Goal: Task Accomplishment & Management: Manage account settings

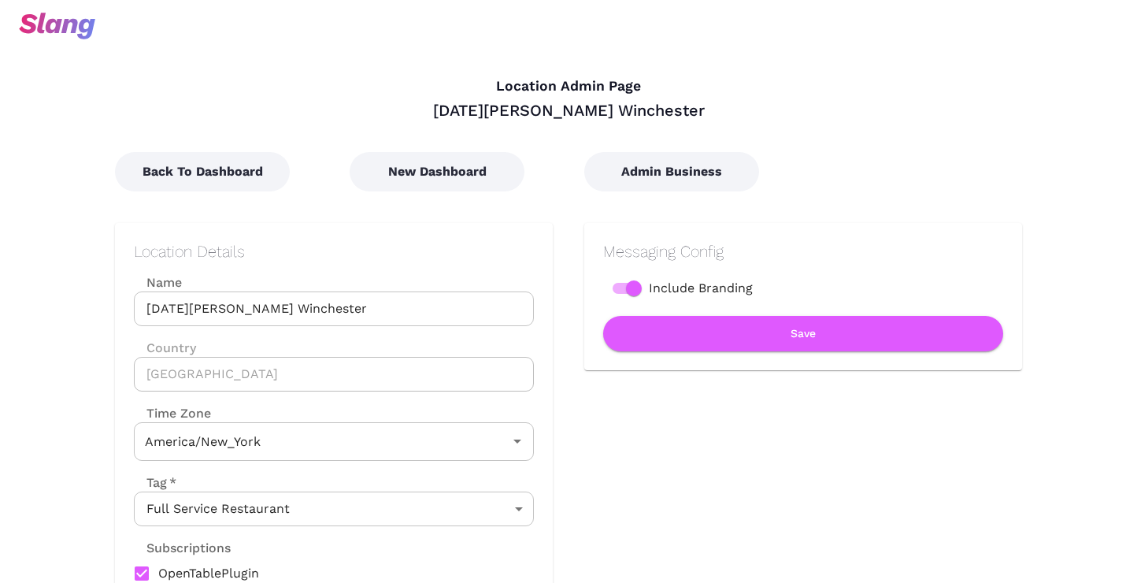
type input "Eastern Time"
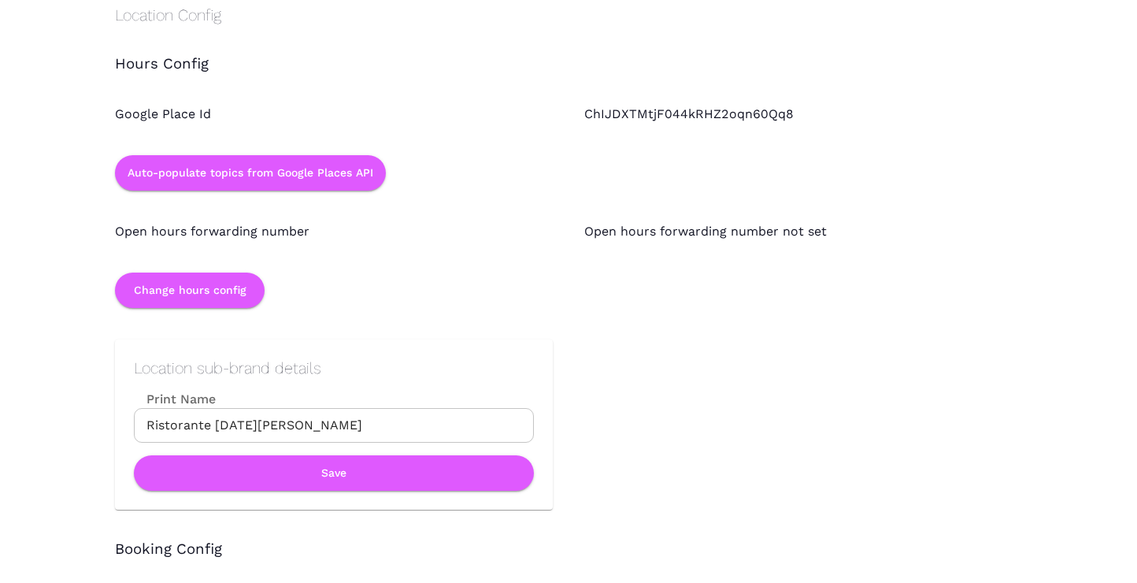
scroll to position [1380, 0]
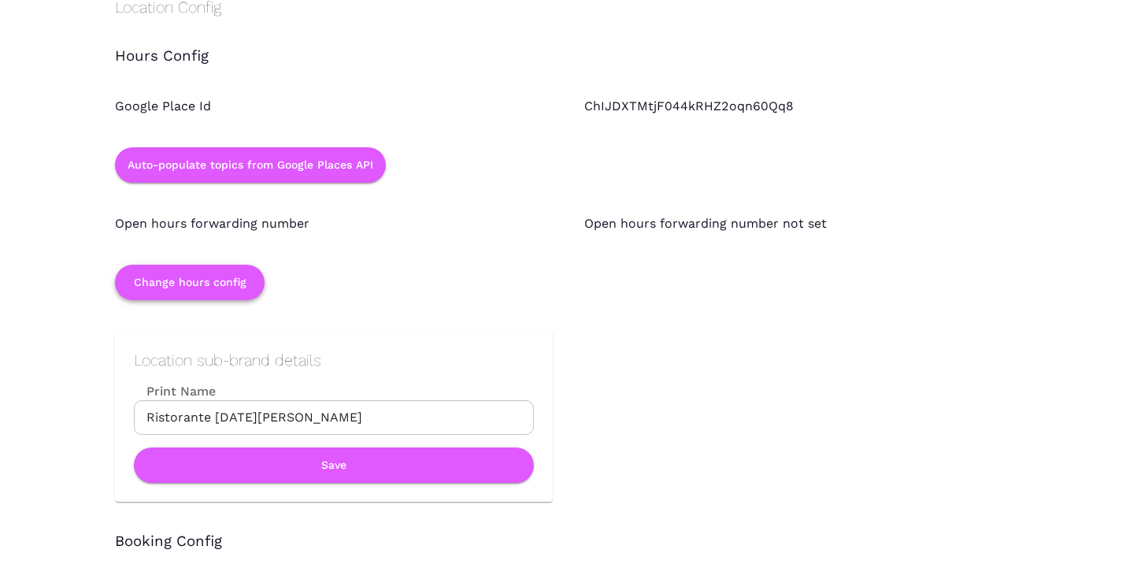
click at [228, 279] on button "Change hours config" at bounding box center [190, 282] width 150 height 35
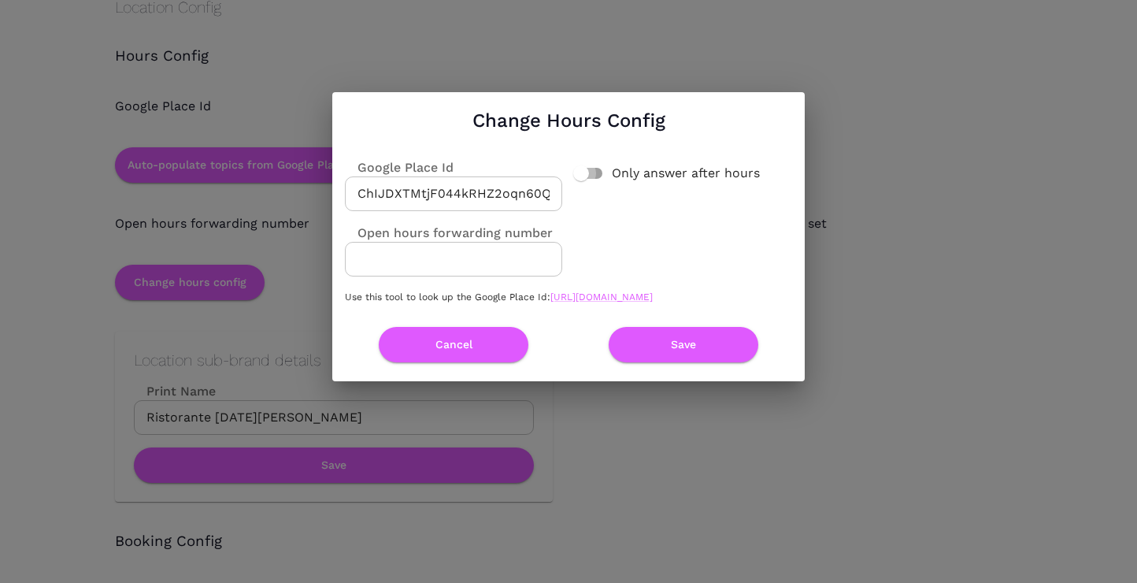
click at [585, 161] on input "Only answer after hours" at bounding box center [581, 173] width 90 height 30
checkbox input "true"
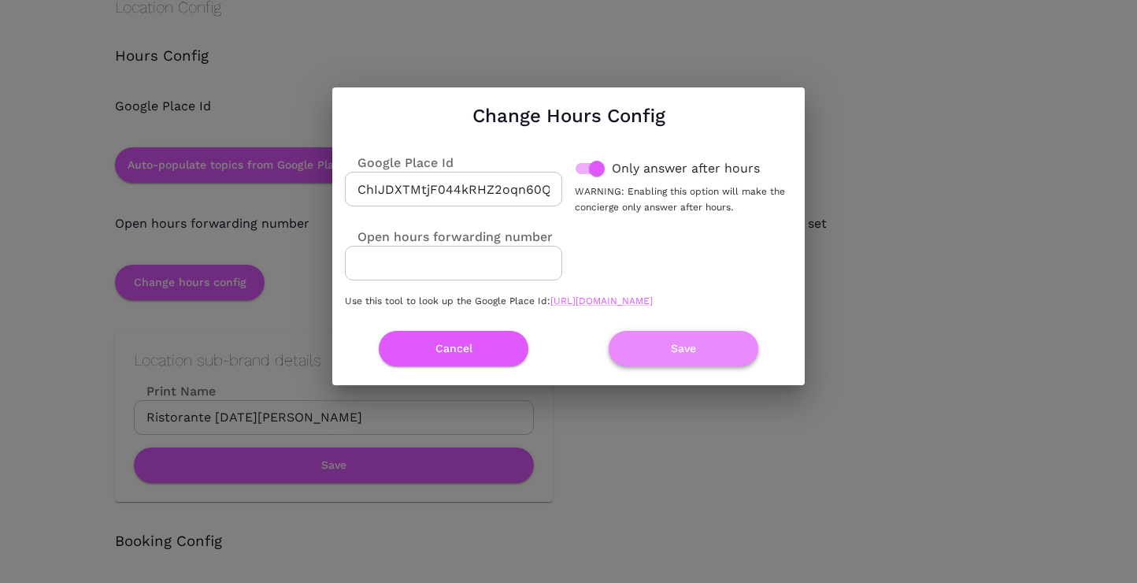
click at [679, 351] on button "Save" at bounding box center [684, 348] width 150 height 35
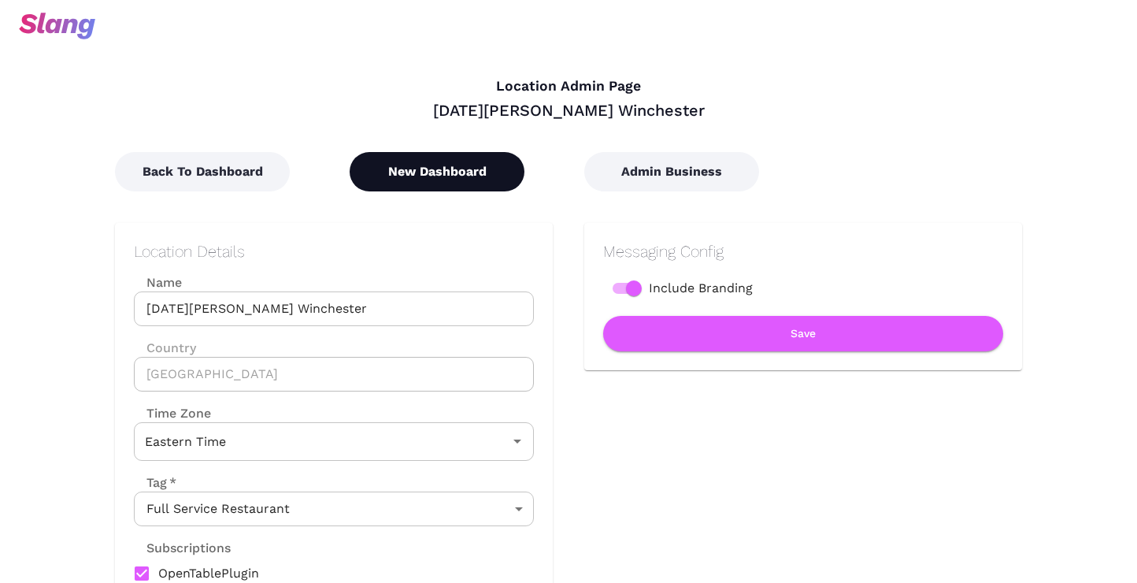
click at [397, 162] on button "New Dashboard" at bounding box center [437, 171] width 175 height 39
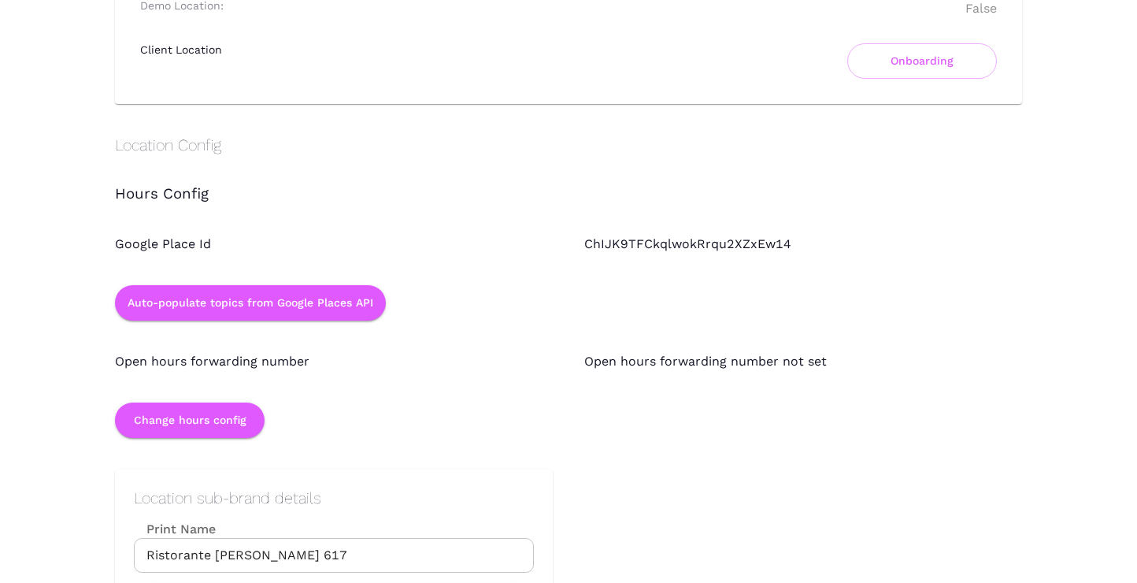
scroll to position [1400, 0]
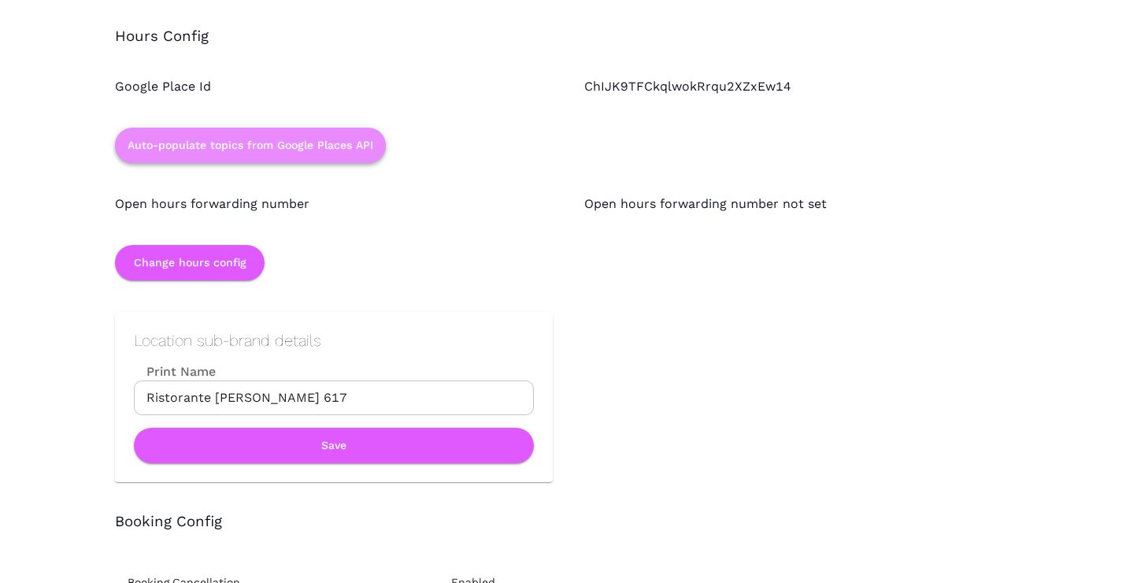
click at [268, 161] on button "Auto-populate topics from Google Places API" at bounding box center [250, 145] width 271 height 35
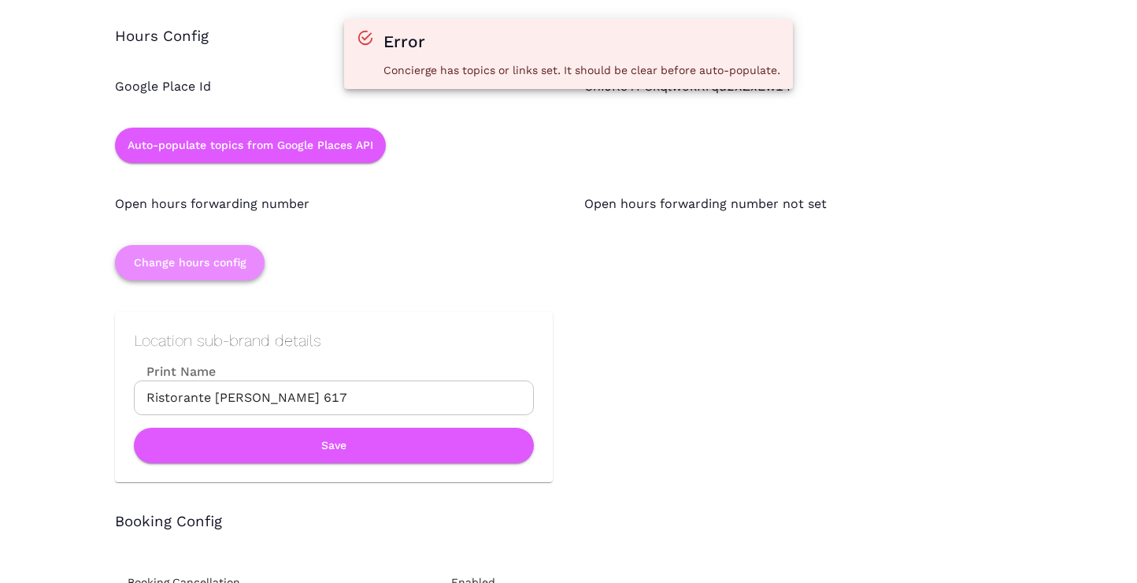
click at [231, 251] on button "Change hours config" at bounding box center [190, 262] width 150 height 35
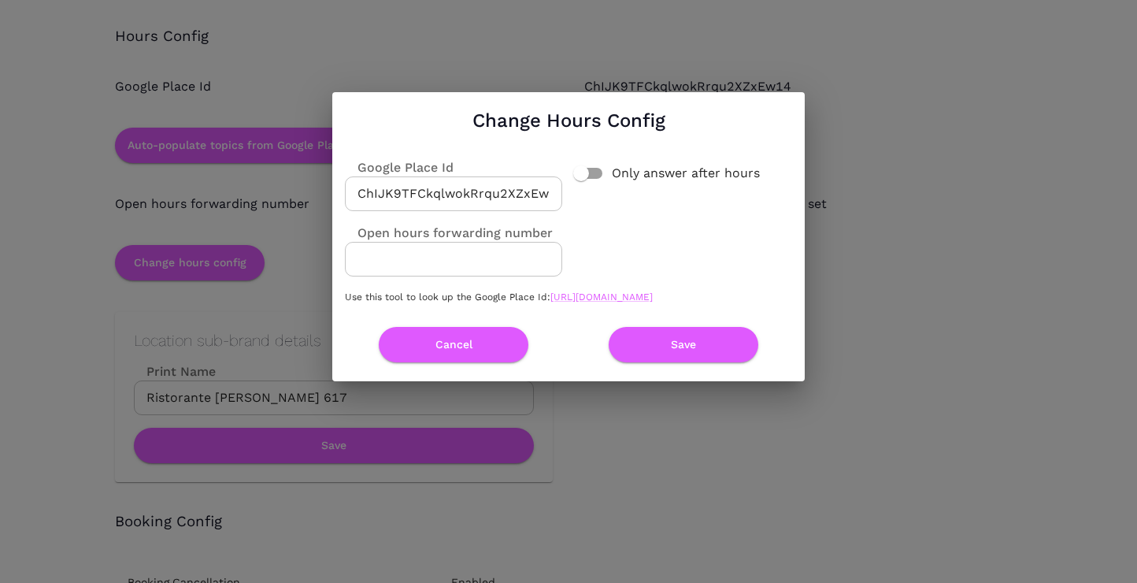
click at [582, 165] on input "Only answer after hours" at bounding box center [581, 173] width 90 height 30
checkbox input "true"
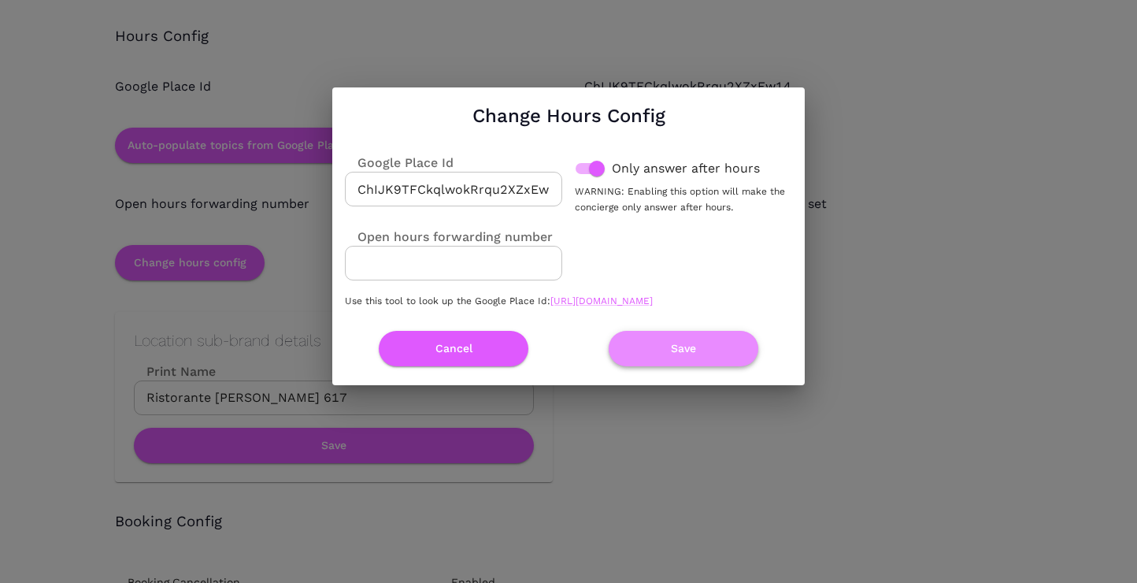
click at [694, 356] on button "Save" at bounding box center [684, 348] width 150 height 35
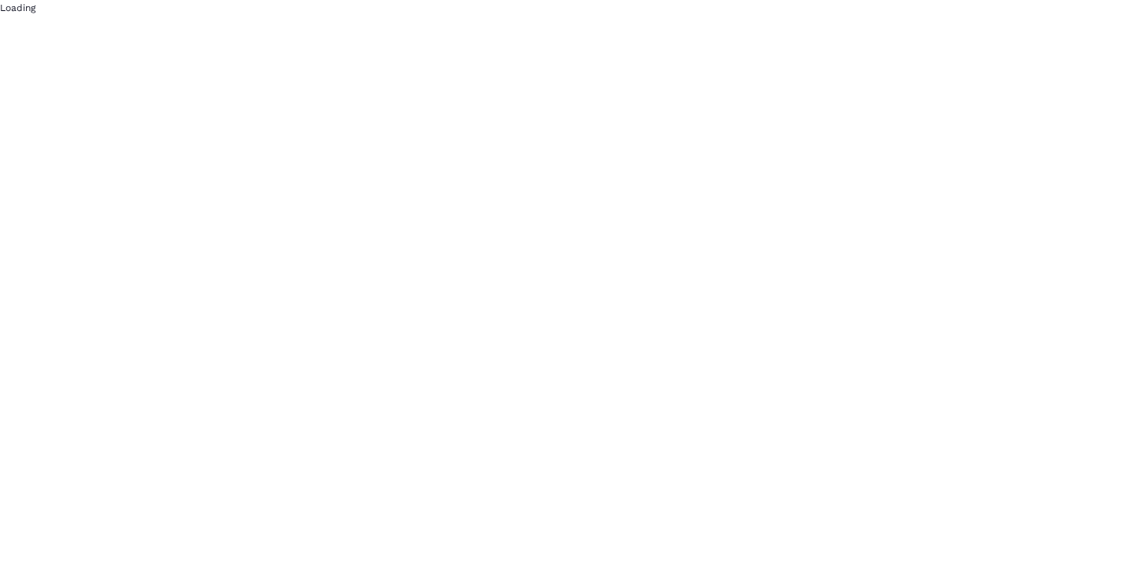
scroll to position [0, 0]
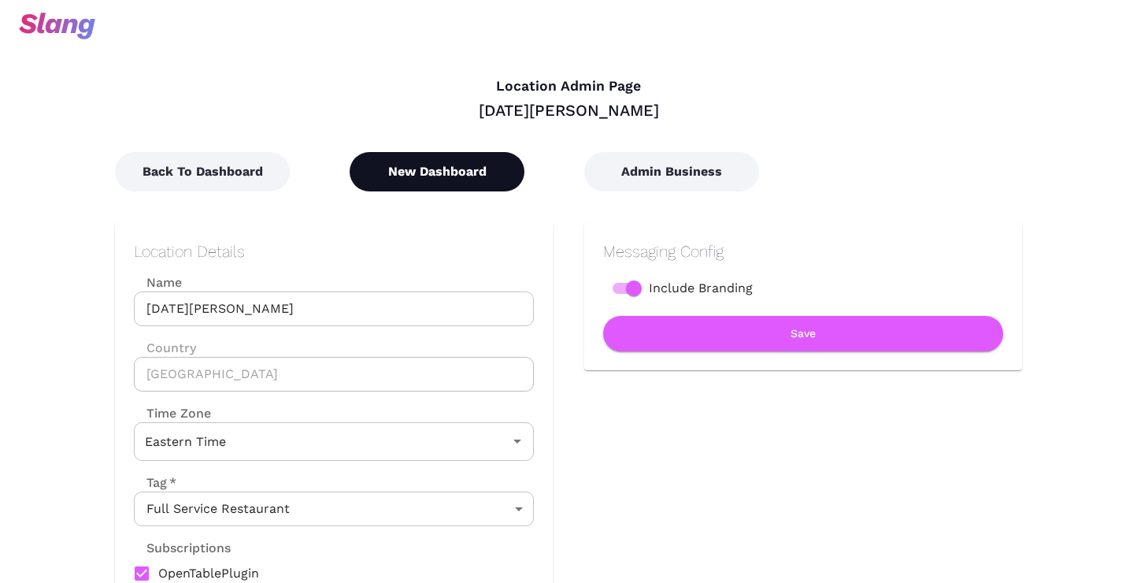
click at [434, 161] on button "New Dashboard" at bounding box center [437, 171] width 175 height 39
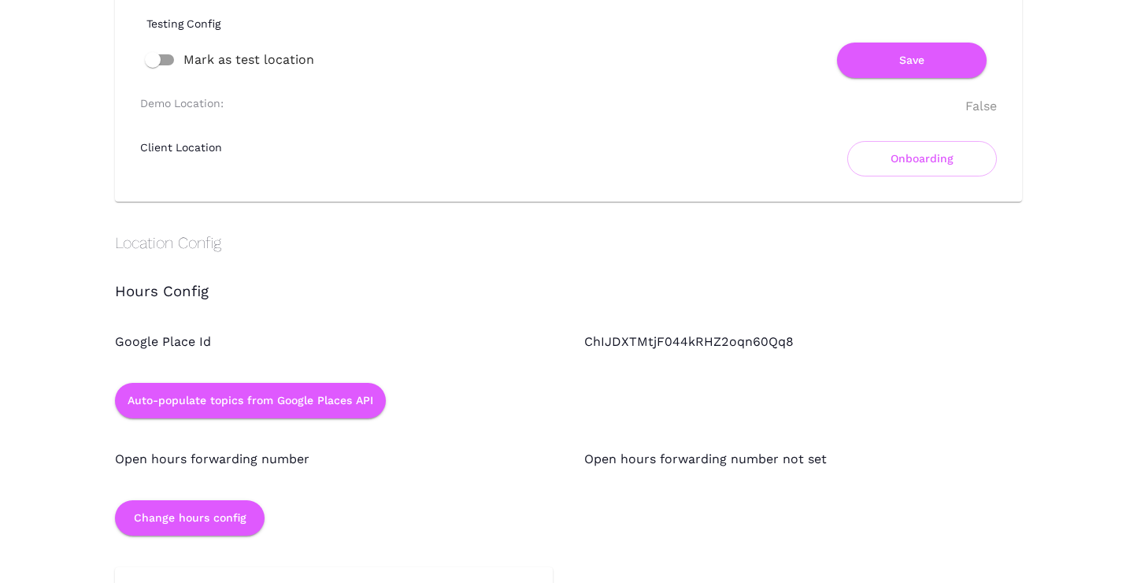
scroll to position [1213, 0]
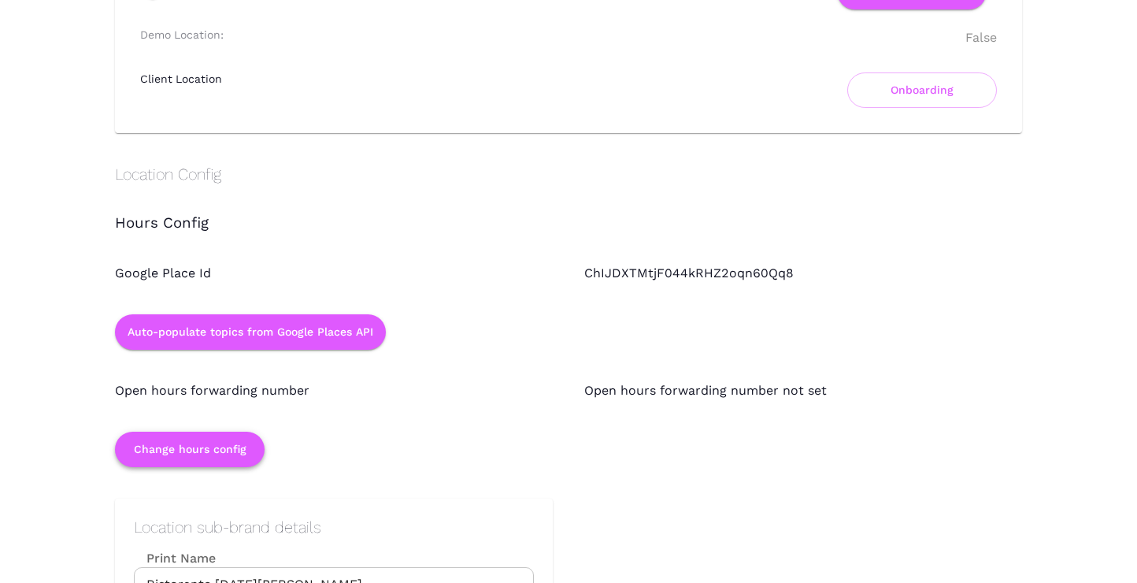
click at [244, 460] on button "Change hours config" at bounding box center [190, 448] width 150 height 35
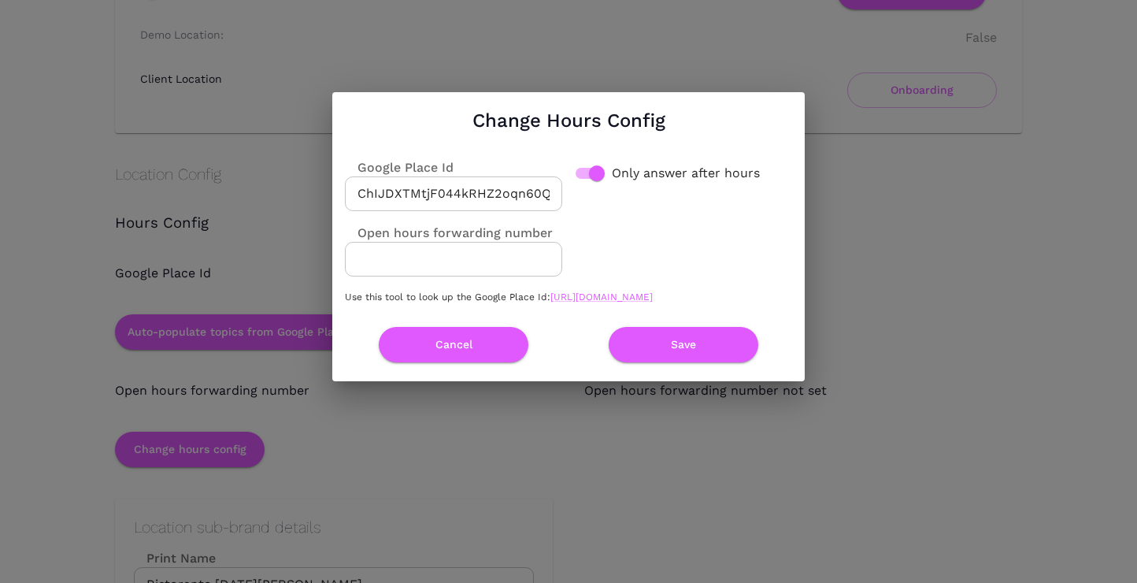
click at [918, 297] on div "Change Hours Config Google Place Id ChIJDXTMtjF044kRHZ2oqn60Qq8 ​ Only answer a…" at bounding box center [568, 236] width 1137 height 472
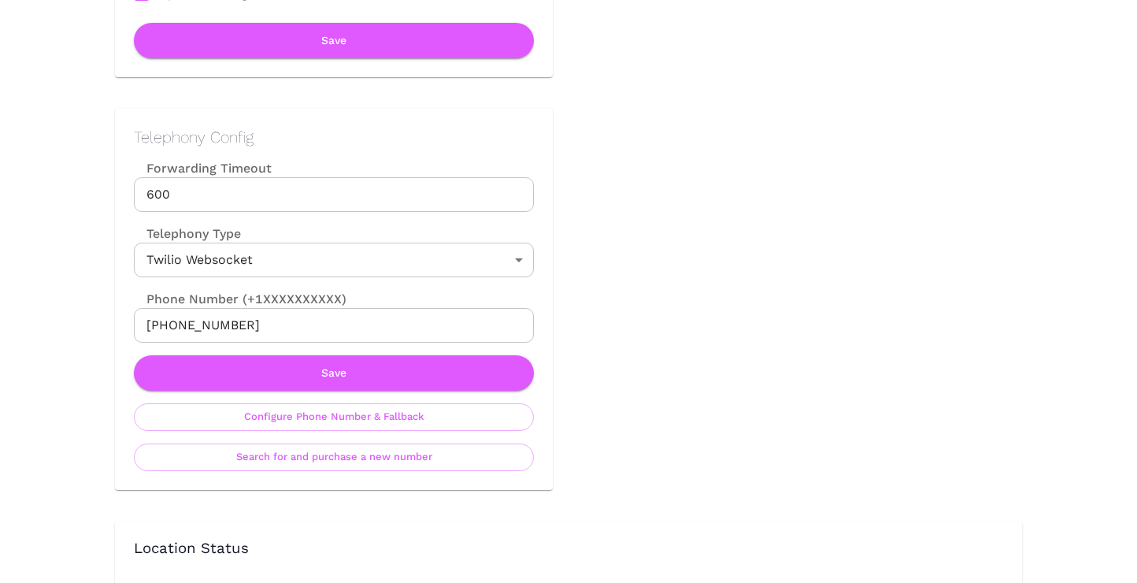
scroll to position [637, 0]
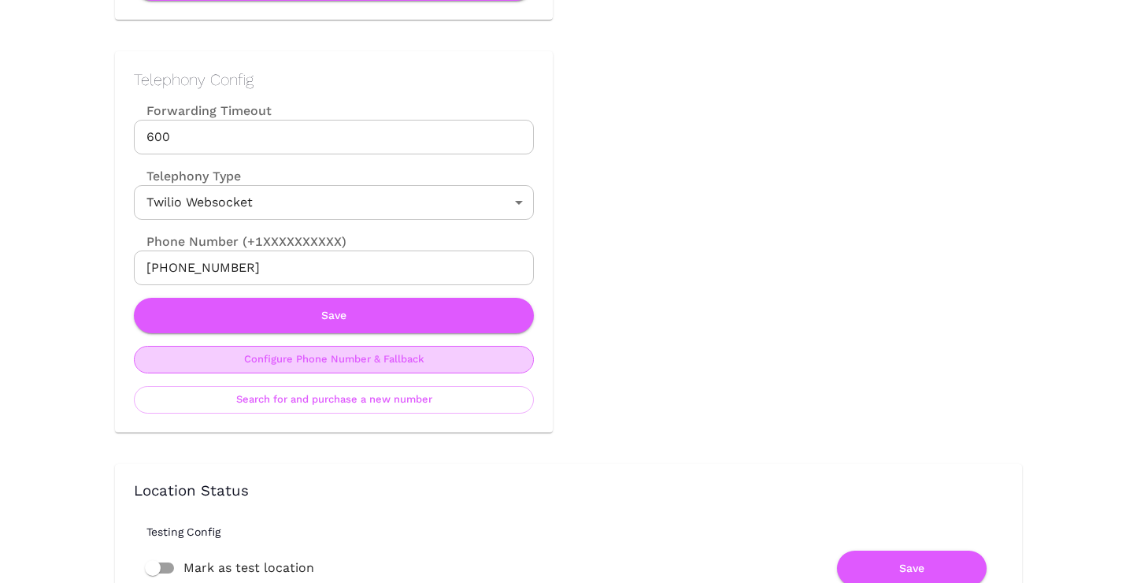
click at [346, 363] on button "Configure Phone Number & Fallback" at bounding box center [334, 360] width 400 height 28
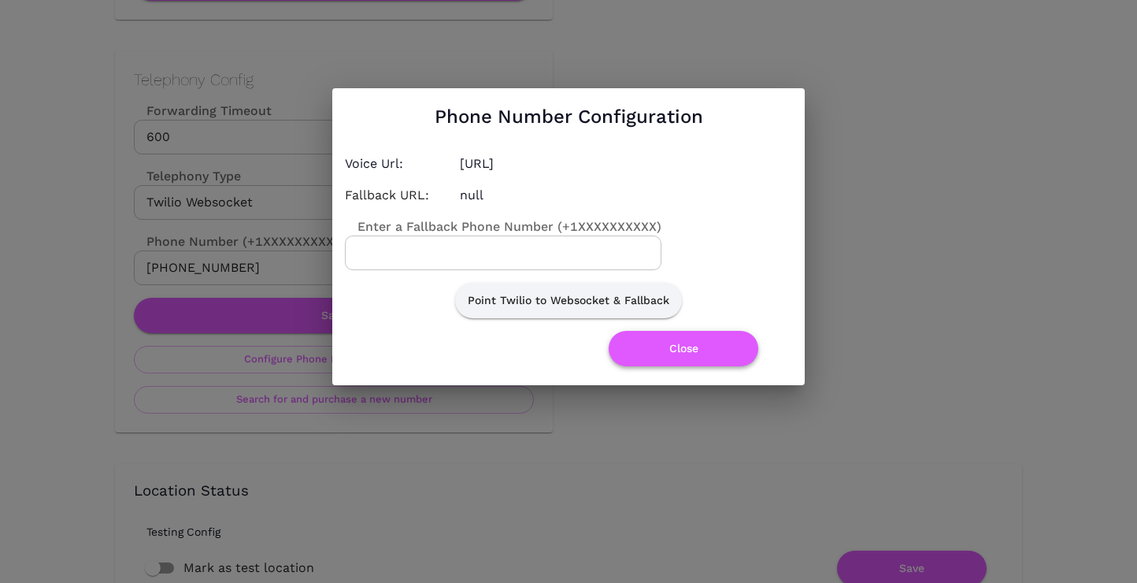
click at [639, 358] on button "Close" at bounding box center [684, 348] width 150 height 35
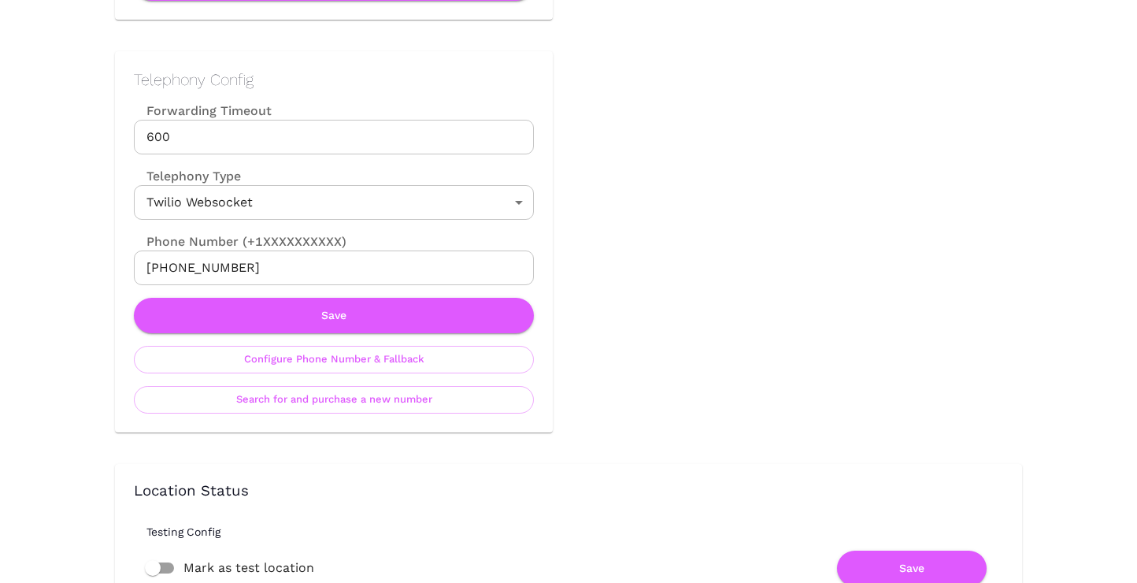
scroll to position [0, 0]
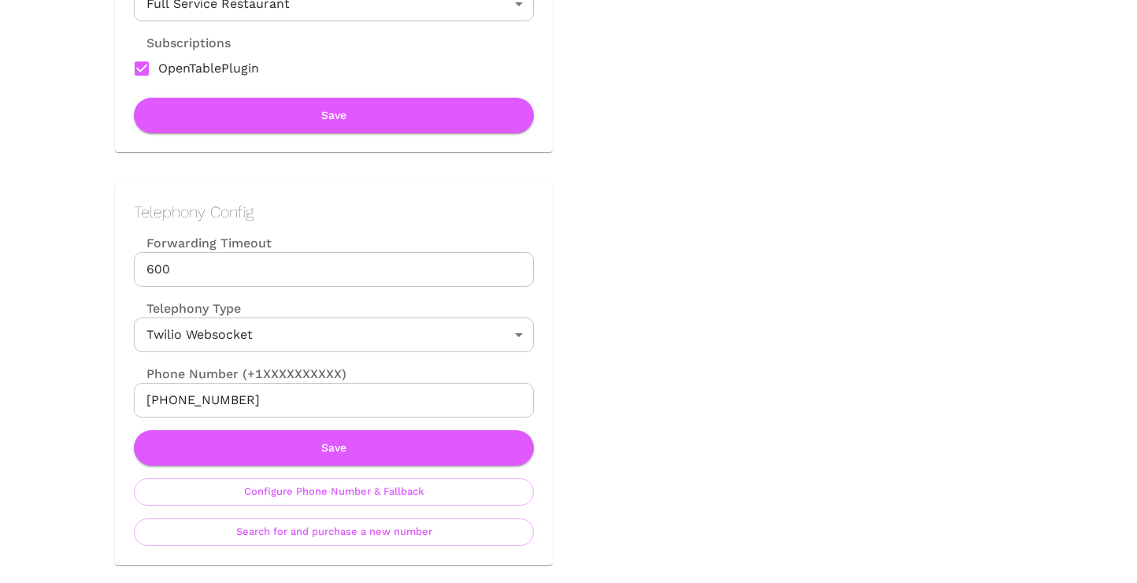
scroll to position [543, 0]
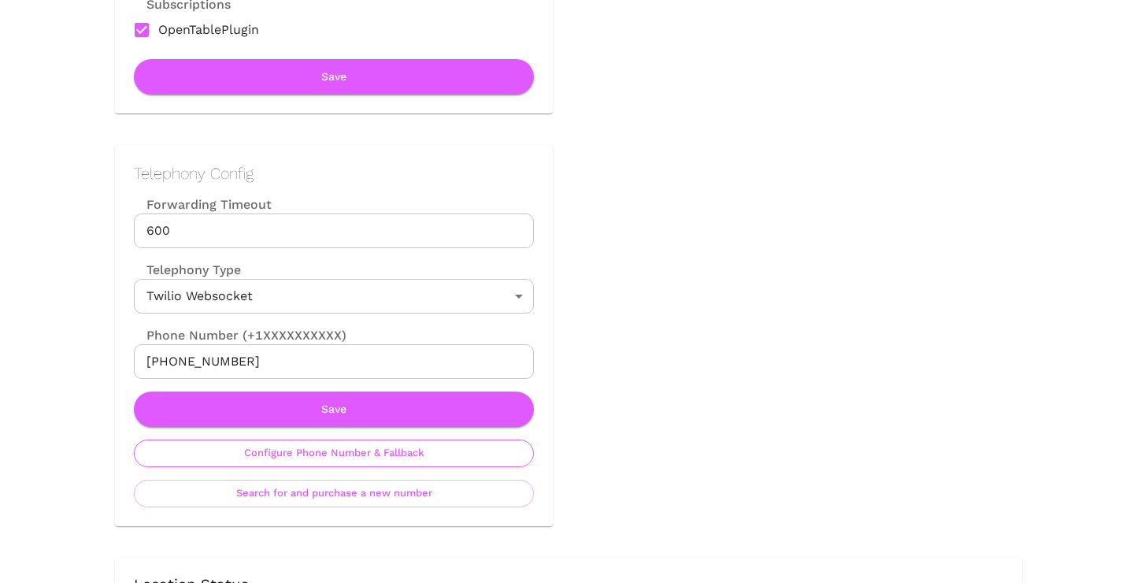
click at [342, 457] on button "Configure Phone Number & Fallback" at bounding box center [334, 453] width 400 height 28
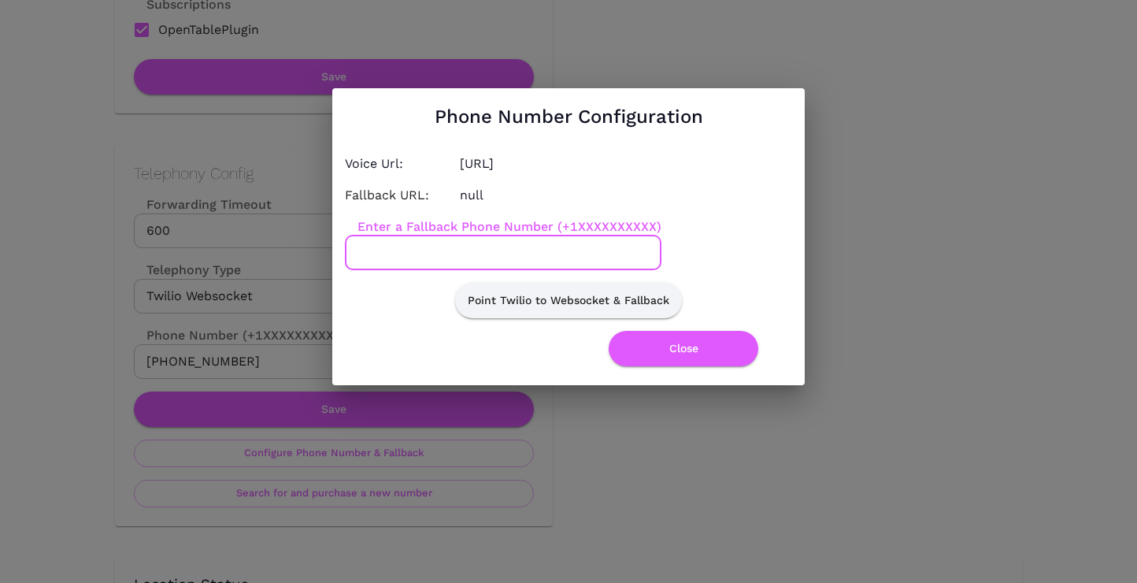
click at [443, 254] on input "Enter a Fallback Phone Number (+1XXXXXXXXXX)" at bounding box center [503, 252] width 316 height 35
paste input "6173678952"
click at [359, 257] on input "6173678952" at bounding box center [503, 252] width 316 height 35
type input "+16173678952"
click at [582, 301] on button "Point Twilio to Websocket & Fallback" at bounding box center [568, 300] width 227 height 35
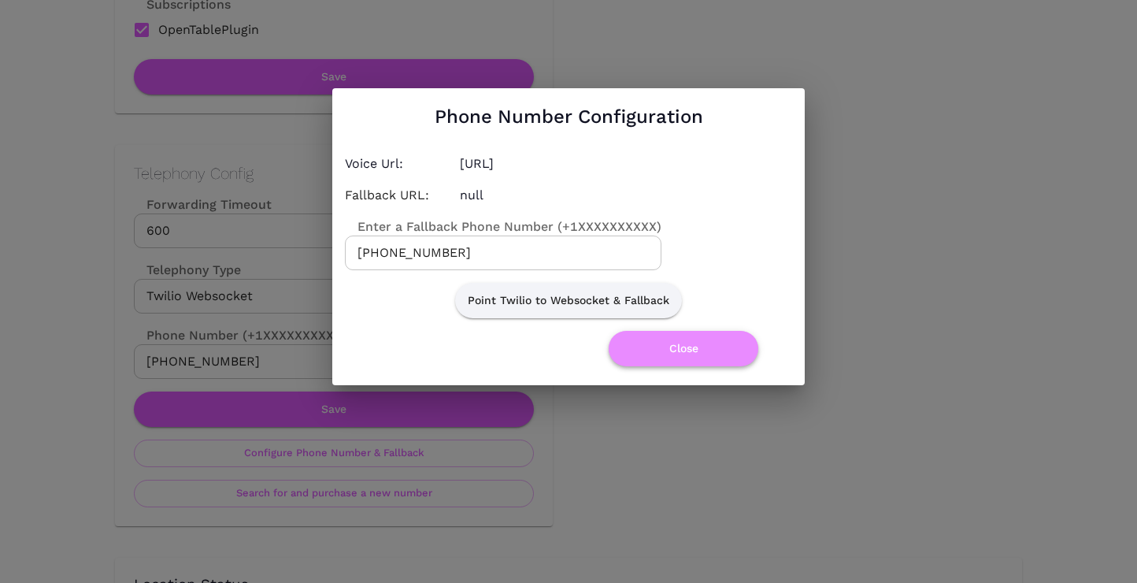
click at [673, 346] on button "Close" at bounding box center [684, 348] width 150 height 35
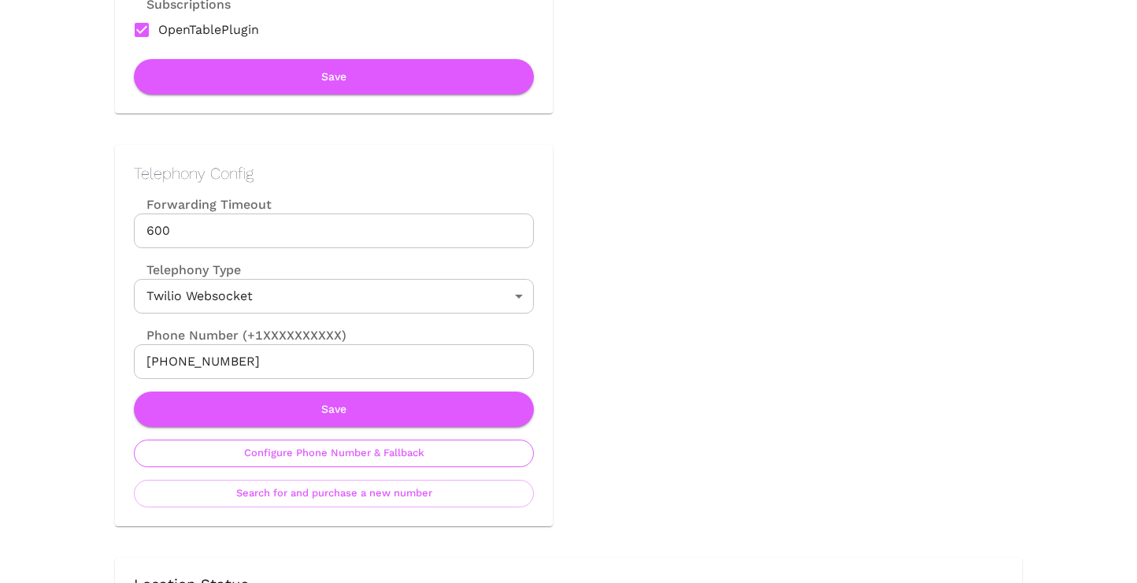
click at [369, 446] on button "Configure Phone Number & Fallback" at bounding box center [334, 453] width 400 height 28
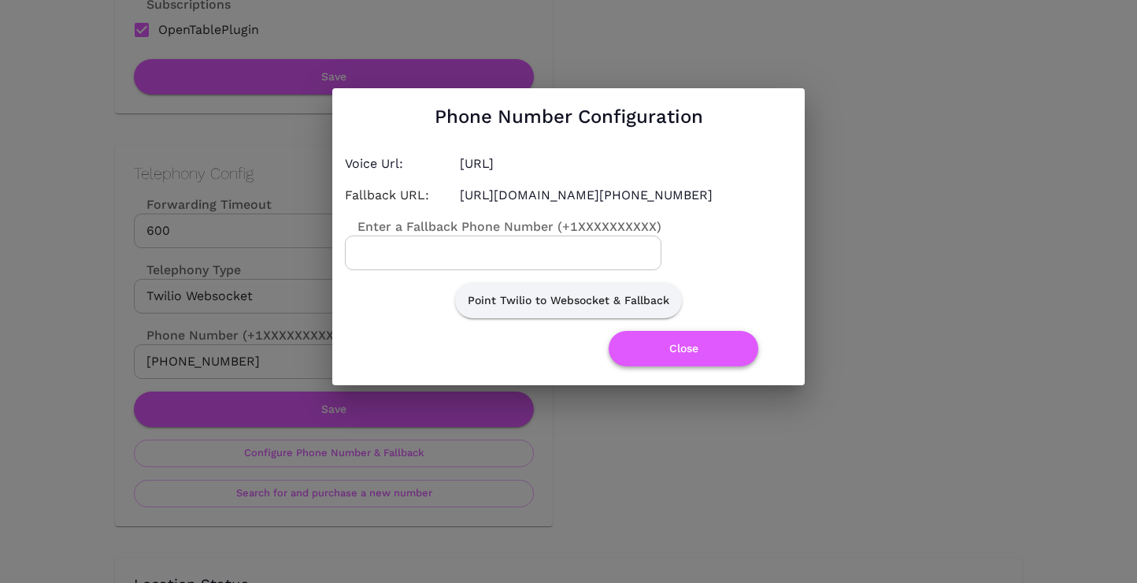
click at [683, 353] on button "Close" at bounding box center [684, 348] width 150 height 35
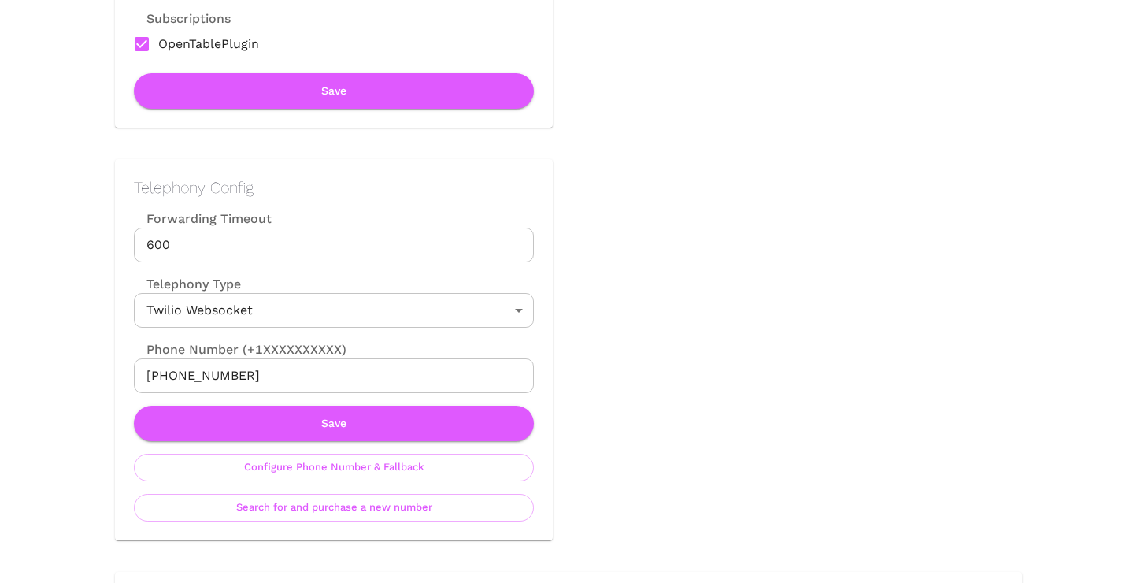
scroll to position [560, 0]
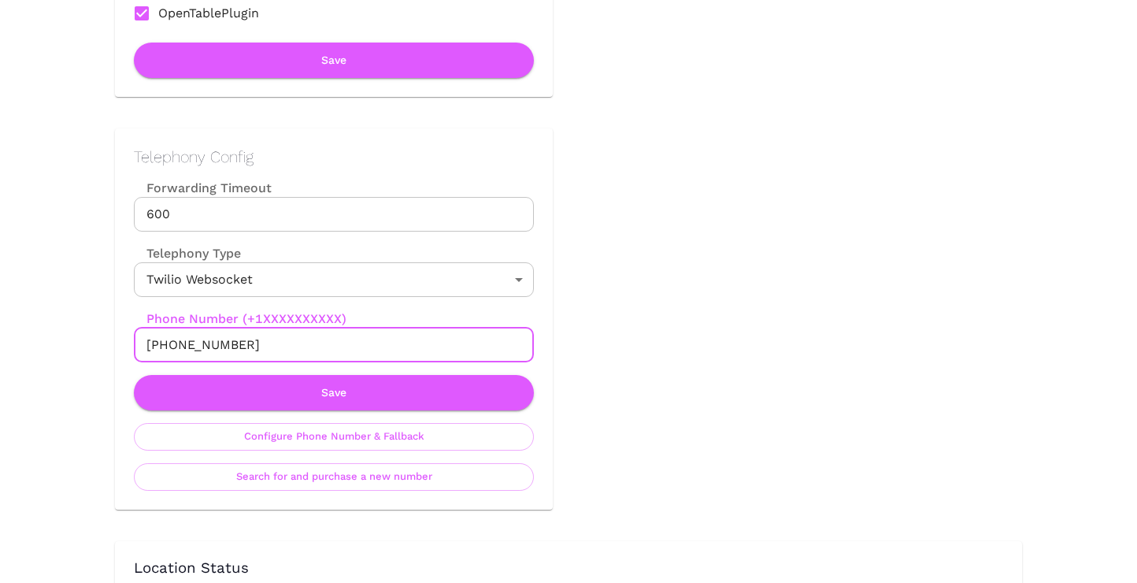
drag, startPoint x: 259, startPoint y: 346, endPoint x: 111, endPoint y: 345, distance: 148.0
click at [111, 345] on div "Telephony Config Forwarding Timeout 600 Forwarding Timeout Telephony Type Twili…" at bounding box center [317, 303] width 469 height 413
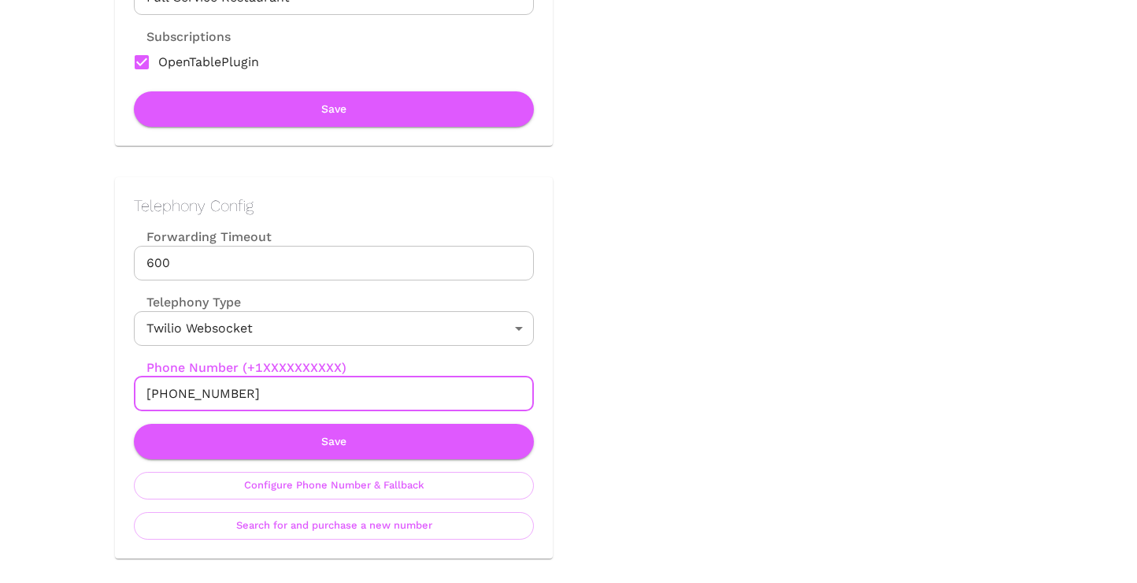
scroll to position [520, 0]
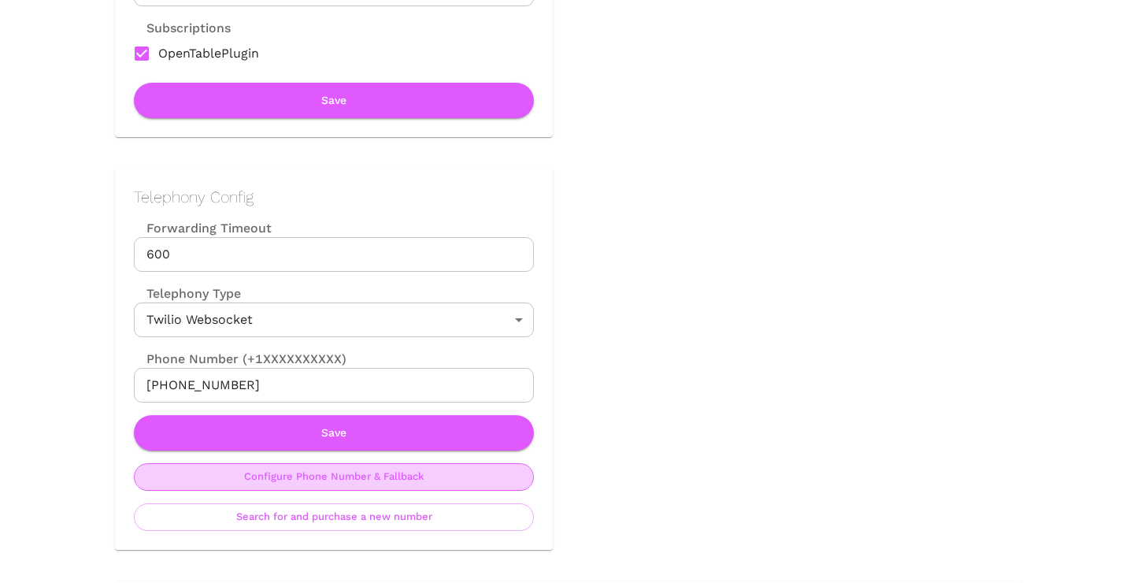
click at [356, 484] on button "Configure Phone Number & Fallback" at bounding box center [334, 477] width 400 height 28
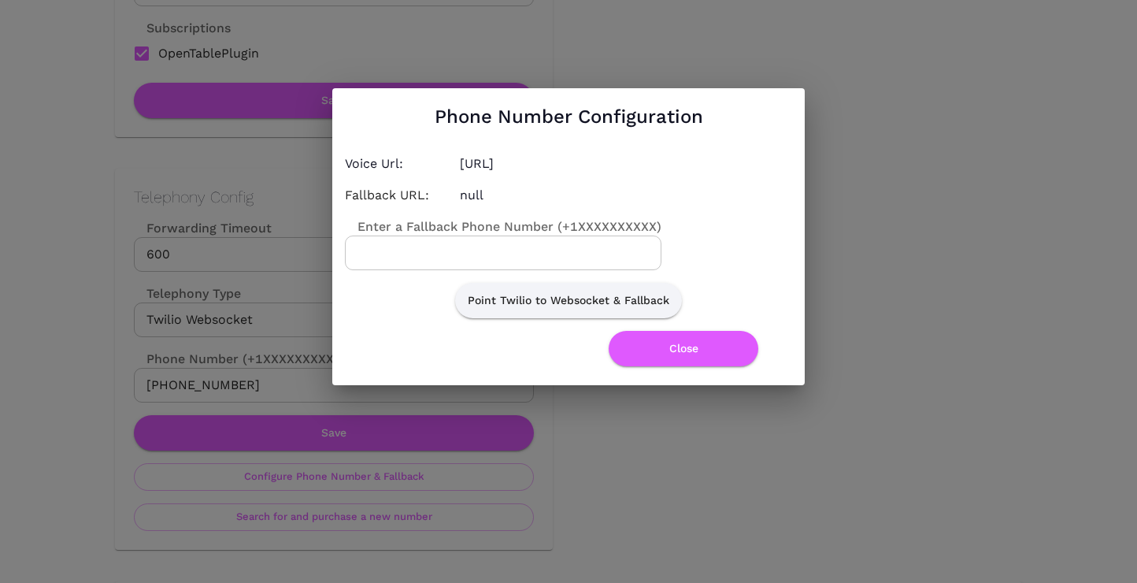
click at [480, 251] on input "Enter a Fallback Phone Number (+1XXXXXXXXXX)" at bounding box center [503, 252] width 316 height 35
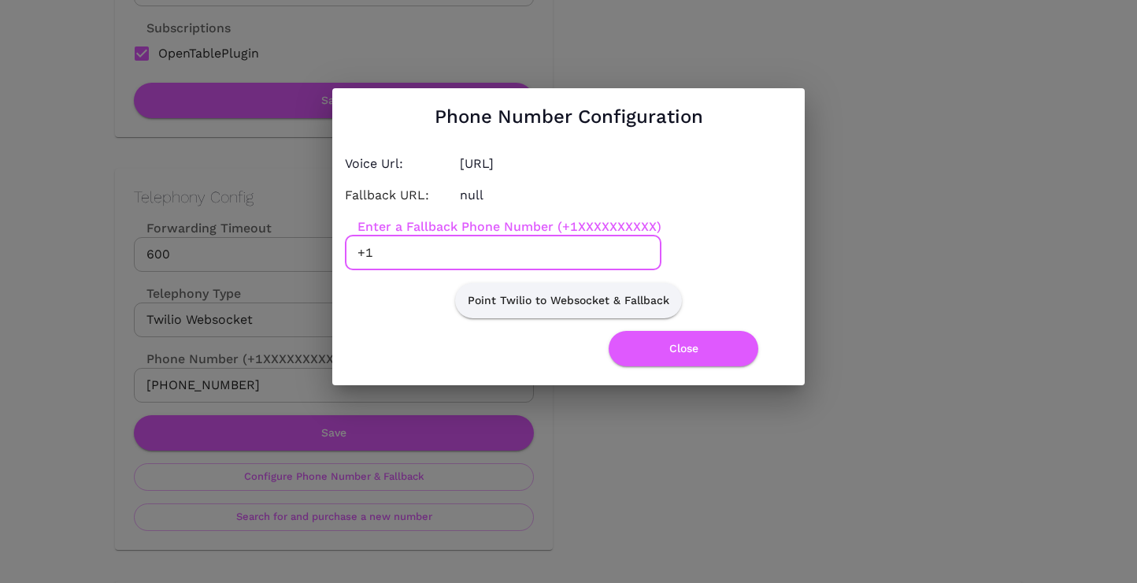
paste input "7817214637"
type input "+17817214637"
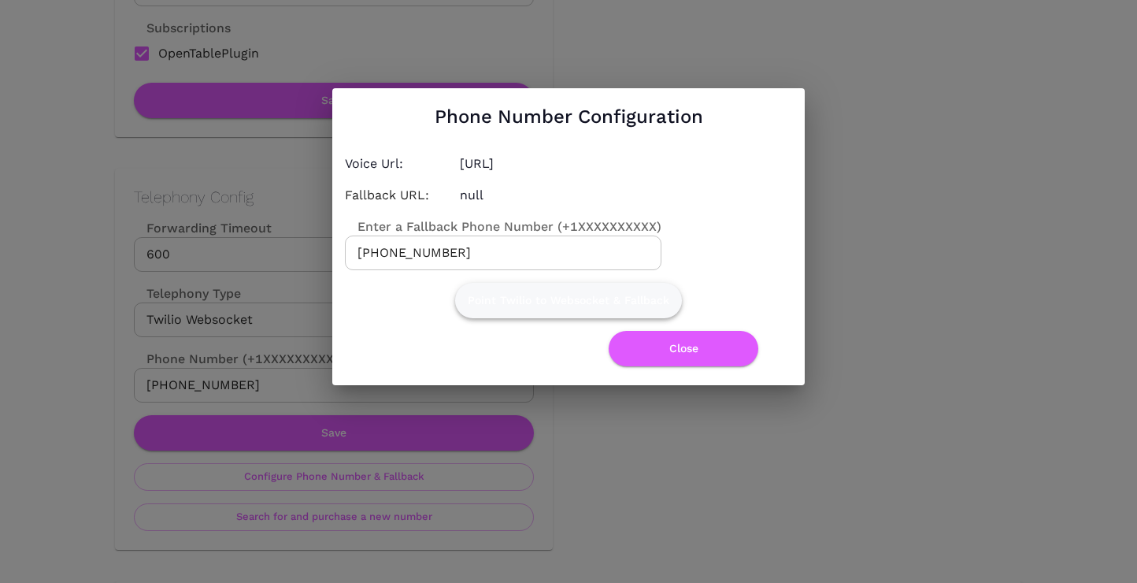
click at [619, 303] on button "Point Twilio to Websocket & Fallback" at bounding box center [568, 300] width 227 height 35
click at [650, 357] on button "Close" at bounding box center [684, 348] width 150 height 35
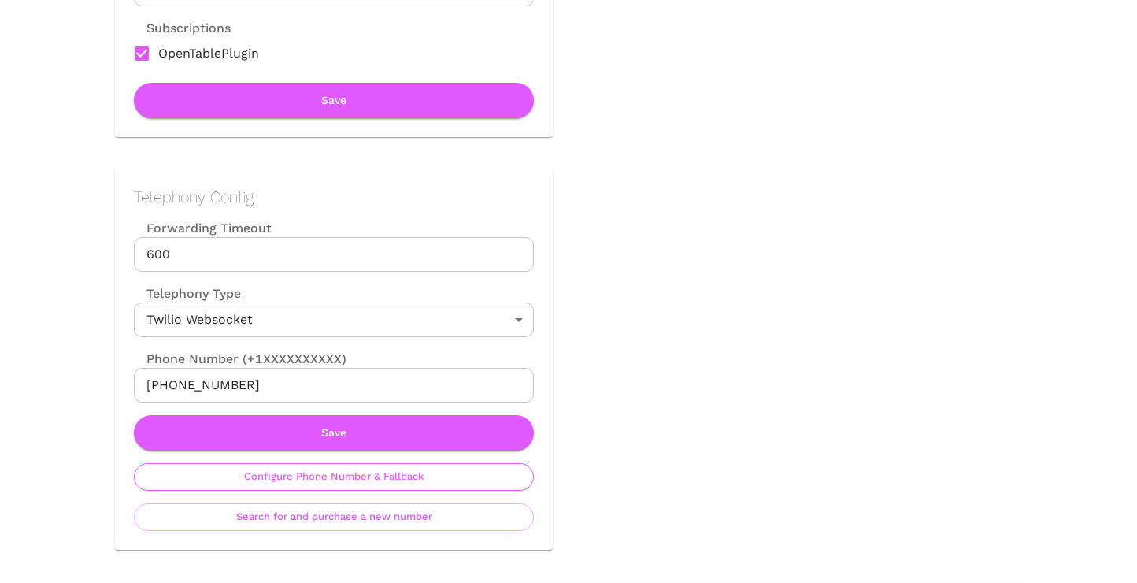
click at [423, 472] on button "Configure Phone Number & Fallback" at bounding box center [334, 477] width 400 height 28
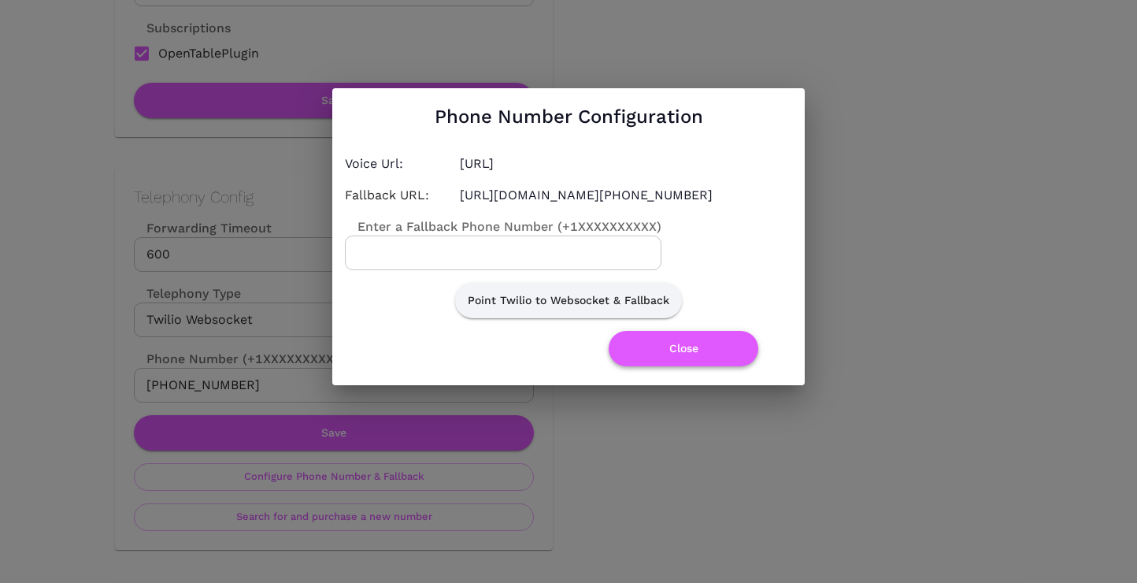
click at [687, 359] on button "Close" at bounding box center [684, 348] width 150 height 35
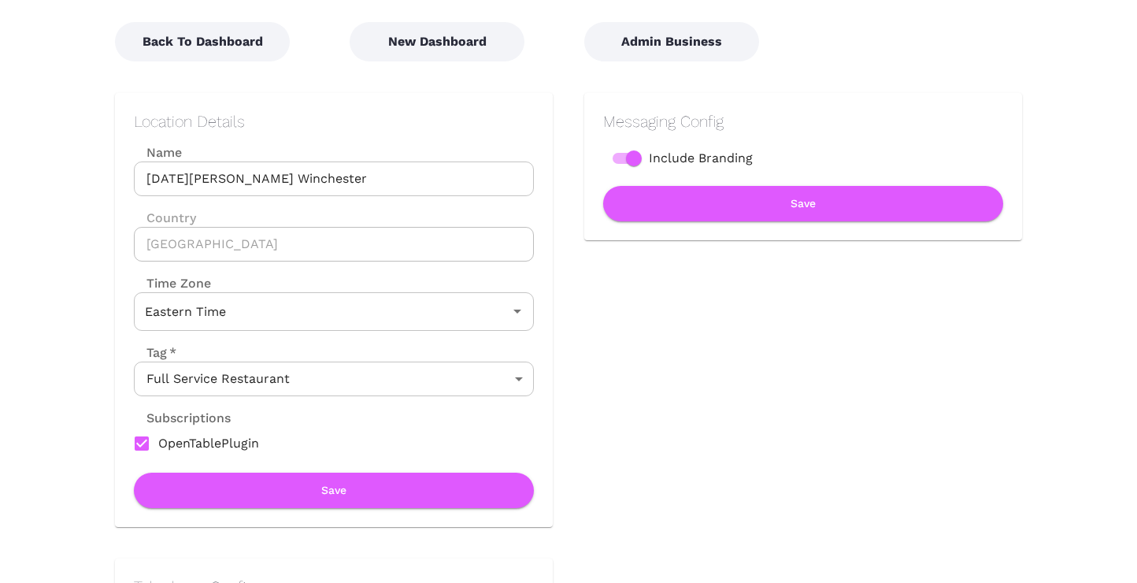
scroll to position [0, 0]
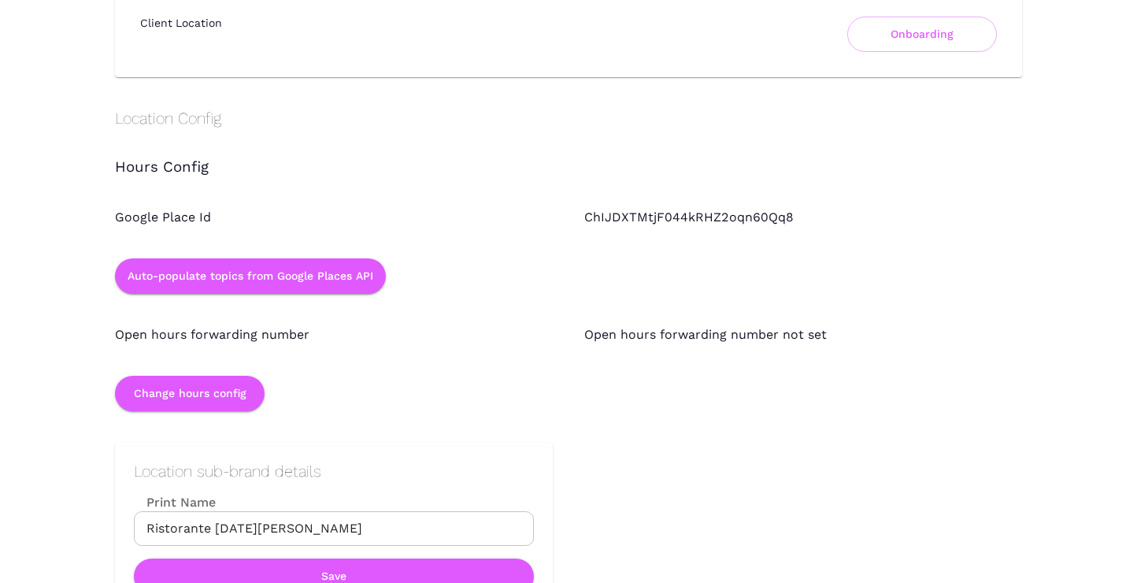
scroll to position [1275, 0]
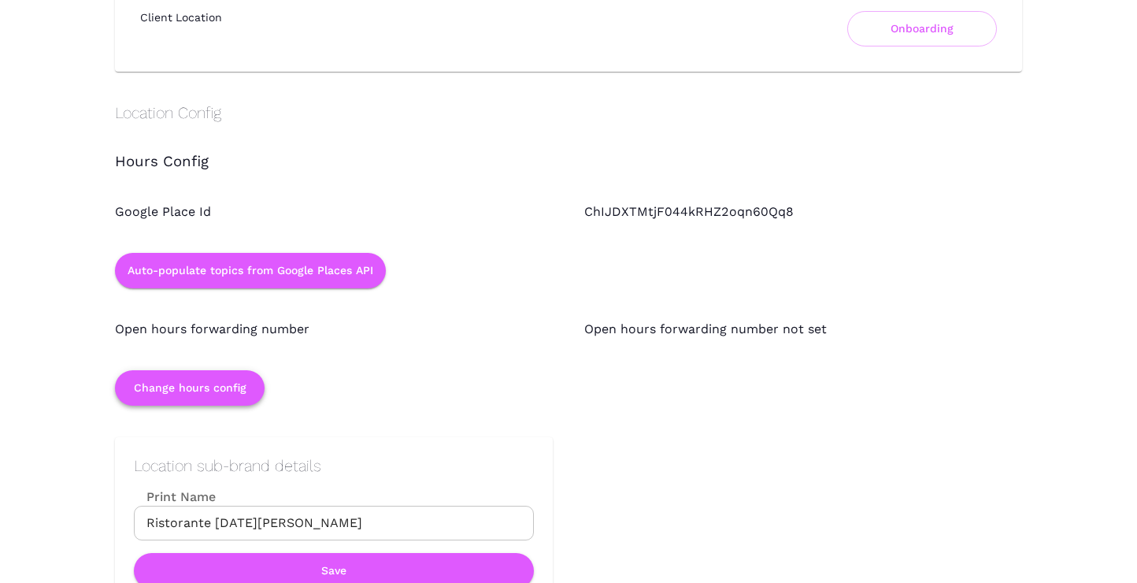
click at [223, 376] on button "Change hours config" at bounding box center [190, 387] width 150 height 35
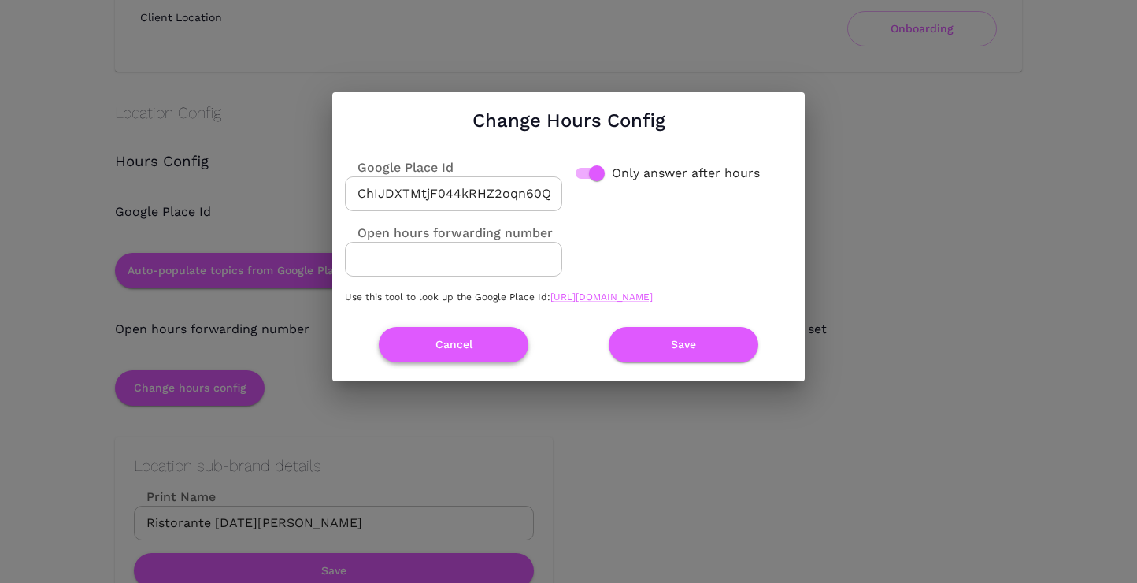
click at [484, 344] on button "Cancel" at bounding box center [454, 344] width 150 height 35
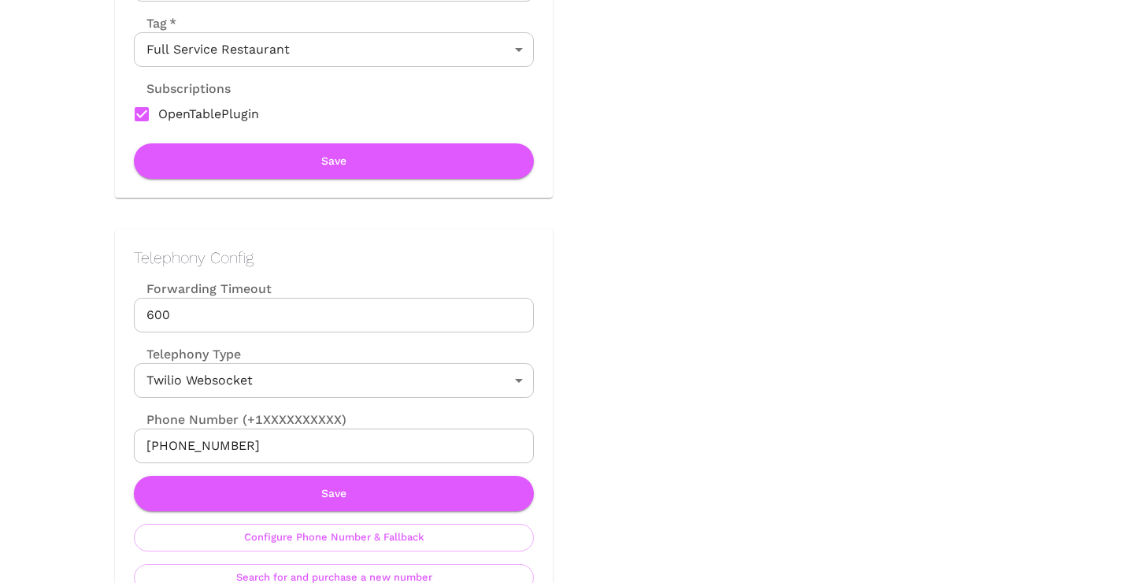
scroll to position [458, 0]
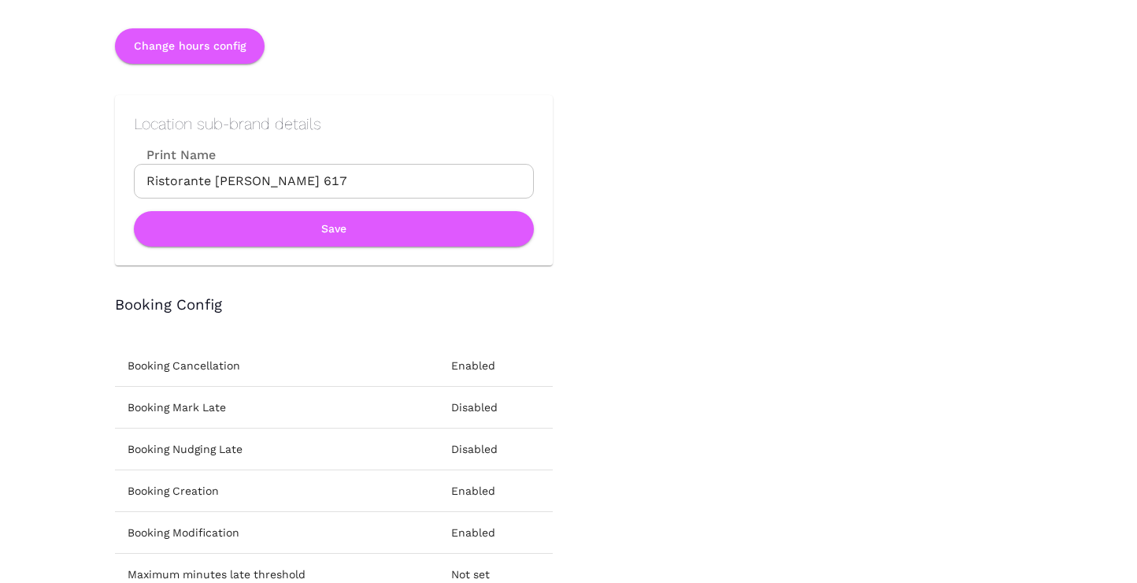
scroll to position [1271, 0]
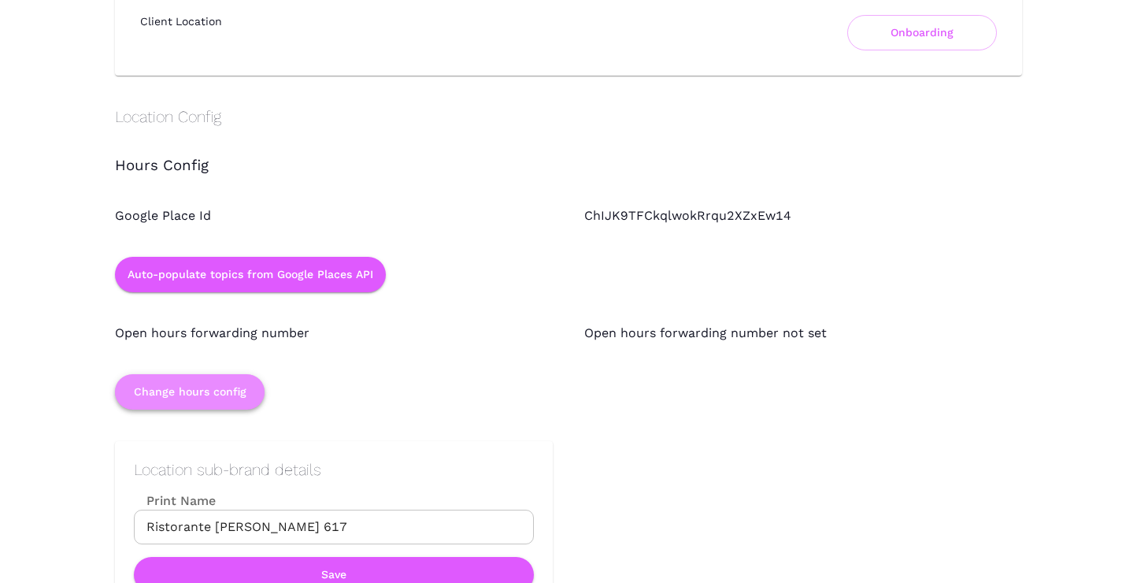
click at [224, 392] on button "Change hours config" at bounding box center [190, 391] width 150 height 35
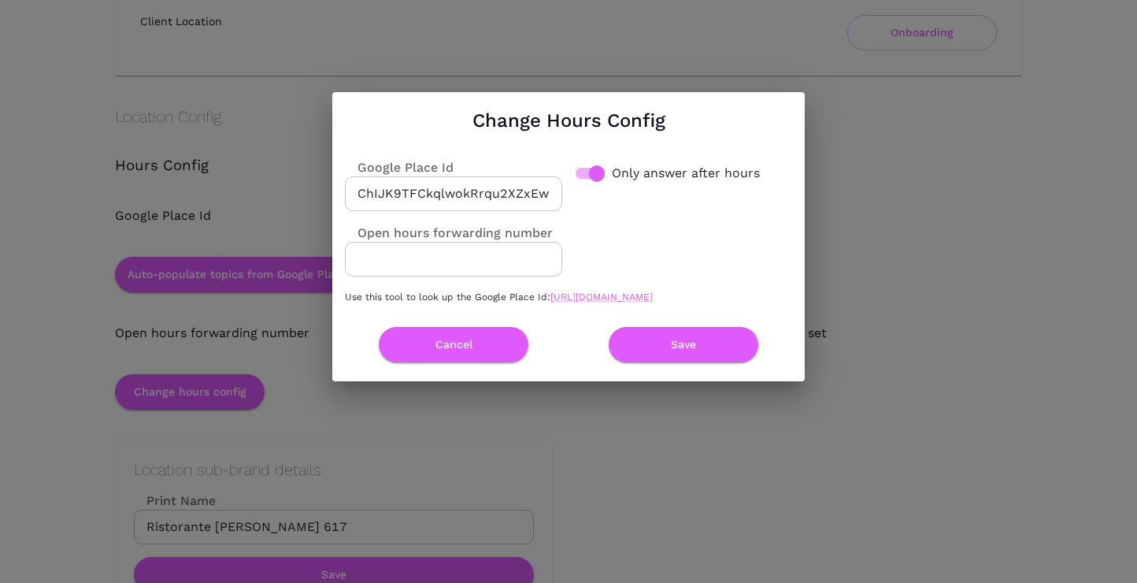
click at [487, 258] on input "Open hours forwarding number" at bounding box center [453, 259] width 217 height 35
paste input "6173678952"
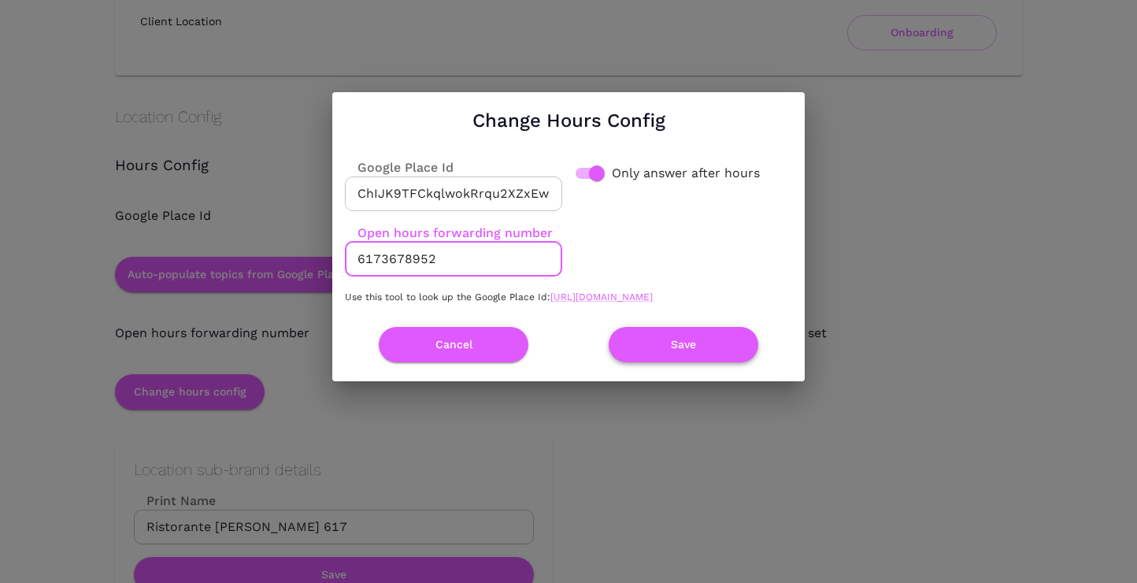
type input "6173678952"
click at [653, 341] on button "Save" at bounding box center [684, 344] width 150 height 35
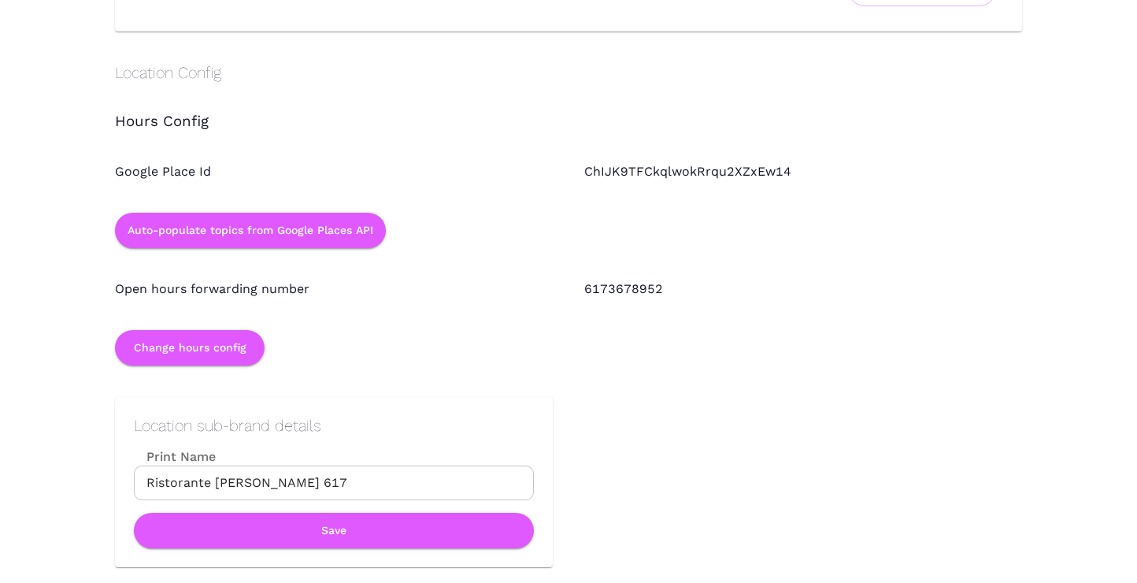
scroll to position [1334, 0]
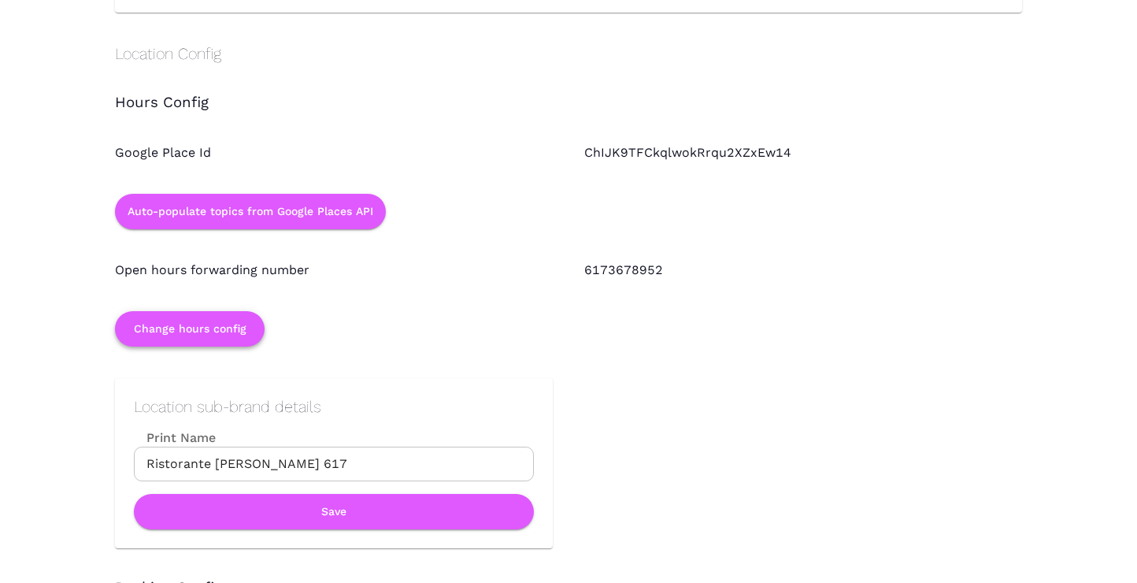
click at [213, 334] on button "Change hours config" at bounding box center [190, 328] width 150 height 35
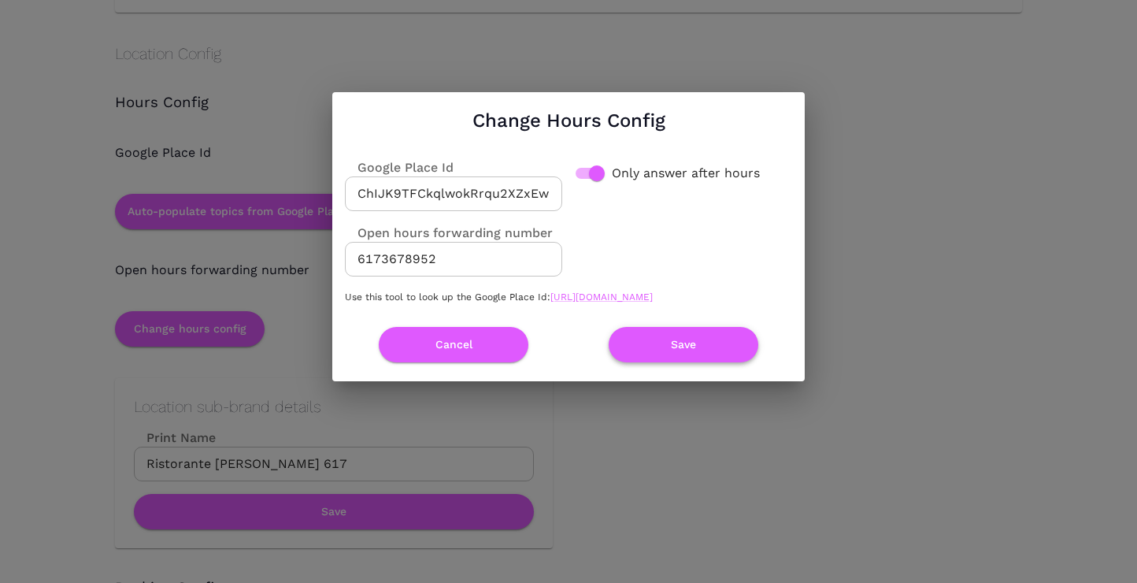
click at [649, 361] on button "Save" at bounding box center [684, 344] width 150 height 35
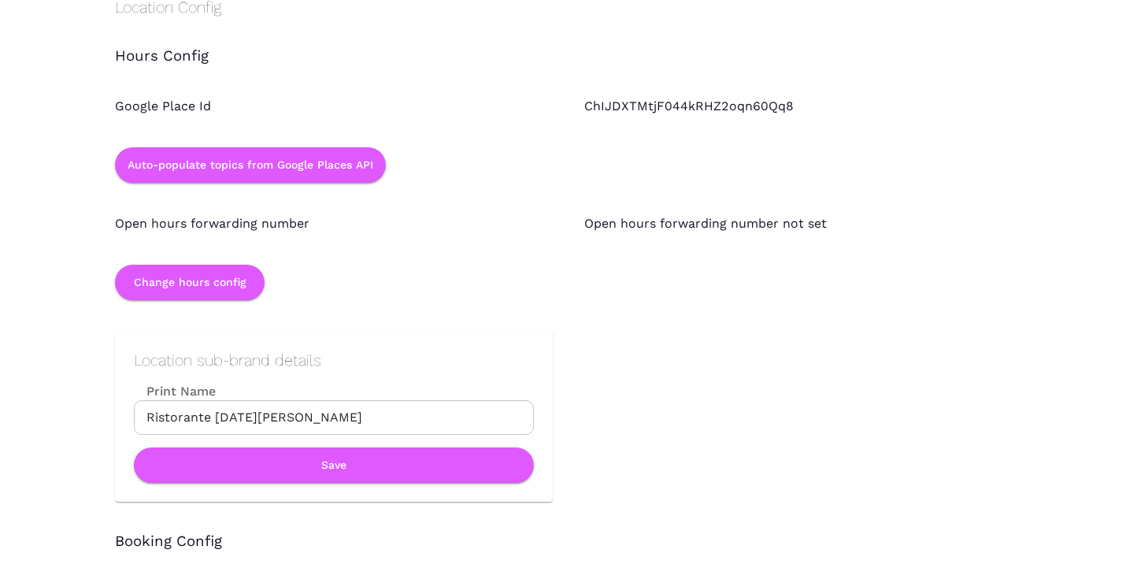
scroll to position [1386, 0]
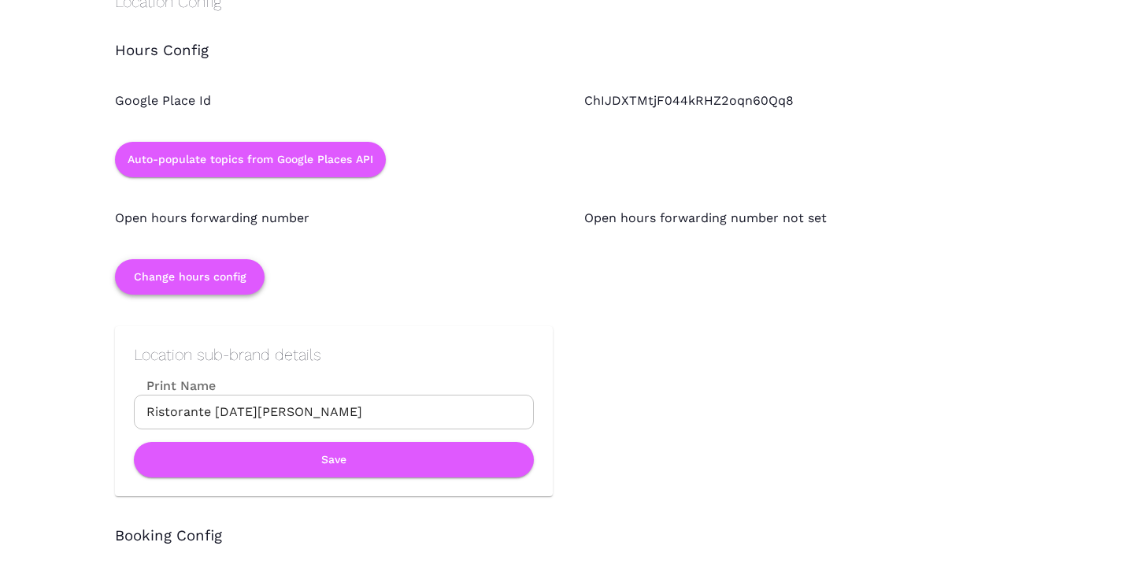
click at [234, 281] on button "Change hours config" at bounding box center [190, 276] width 150 height 35
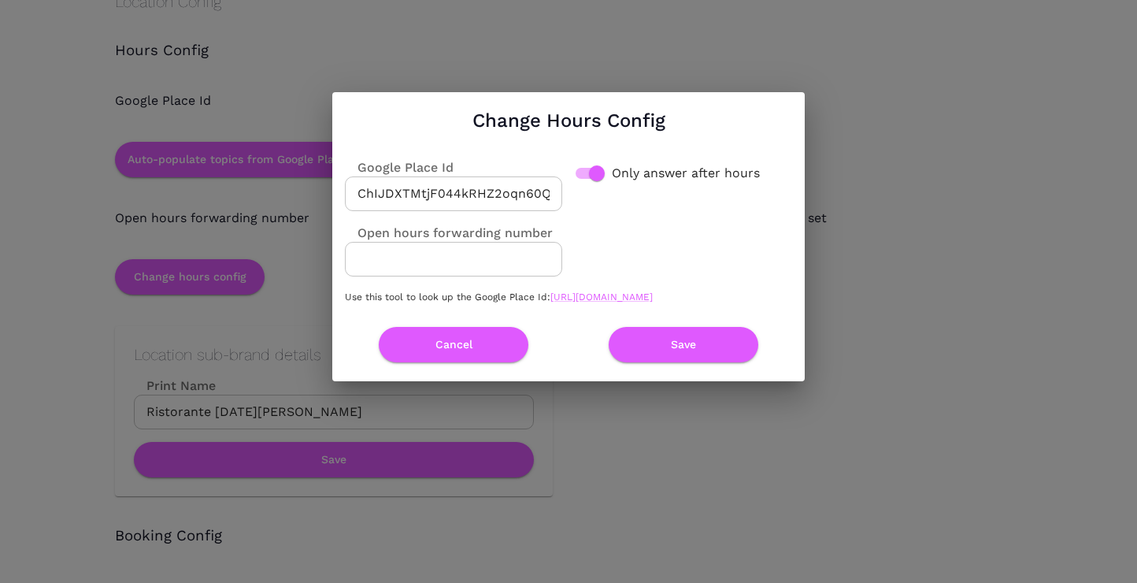
click at [444, 265] on input "Open hours forwarding number" at bounding box center [453, 259] width 217 height 35
paste input "7817214637"
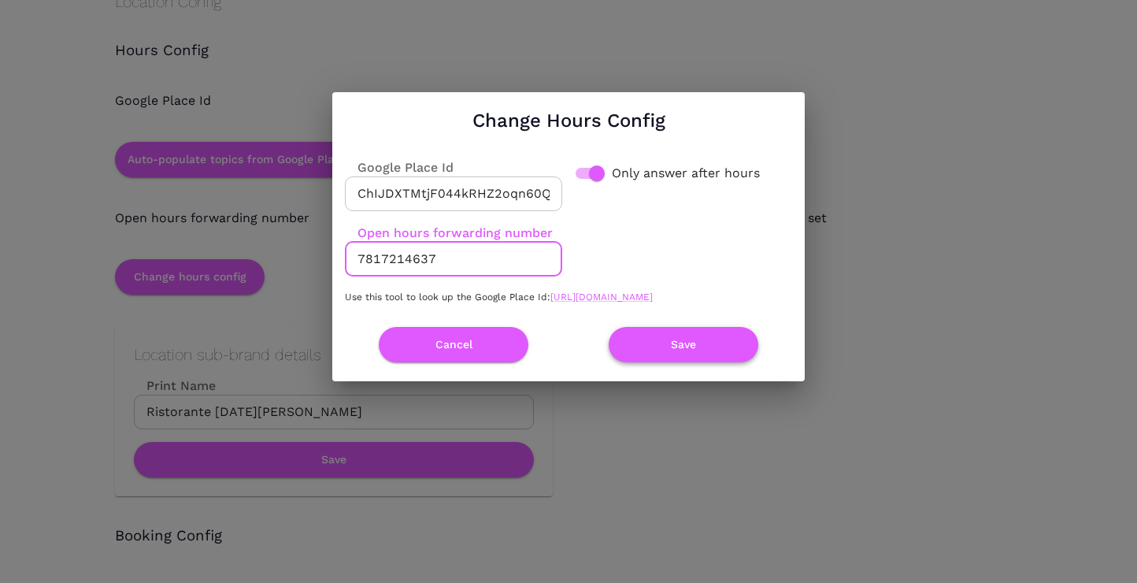
type input "7817214637"
click at [655, 345] on button "Save" at bounding box center [684, 344] width 150 height 35
